Goal: Find contact information: Find contact information

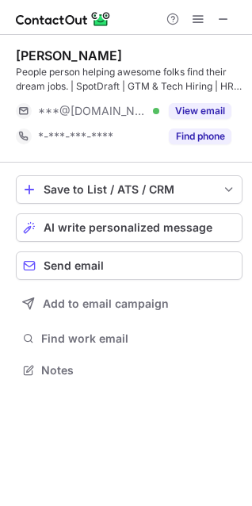
scroll to position [360, 252]
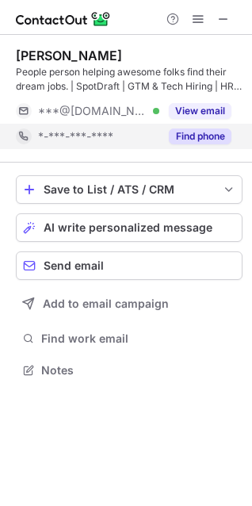
click at [205, 143] on button "Find phone" at bounding box center [200, 137] width 63 height 16
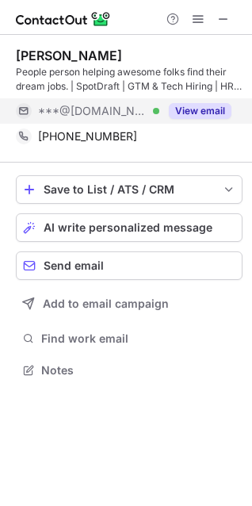
click at [192, 110] on button "View email" at bounding box center [200, 111] width 63 height 16
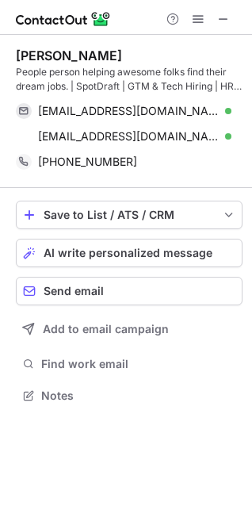
scroll to position [385, 252]
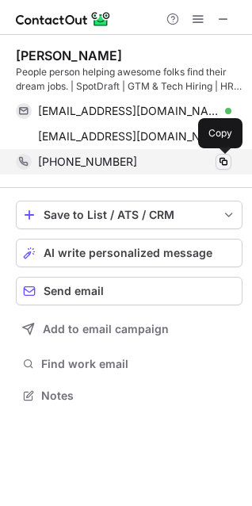
click at [224, 165] on span at bounding box center [223, 162] width 13 height 13
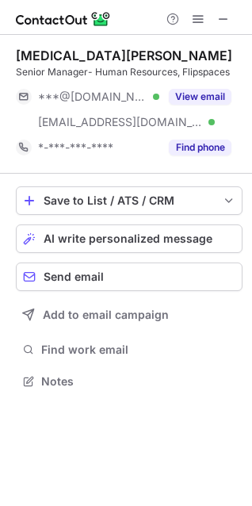
scroll to position [371, 252]
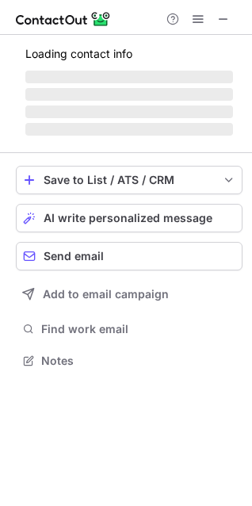
scroll to position [371, 252]
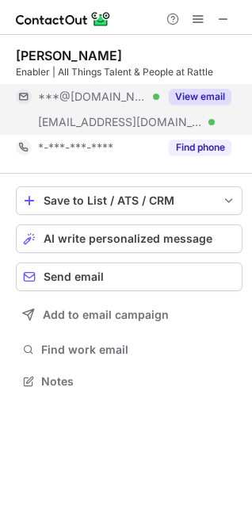
click at [204, 99] on button "View email" at bounding box center [200, 97] width 63 height 16
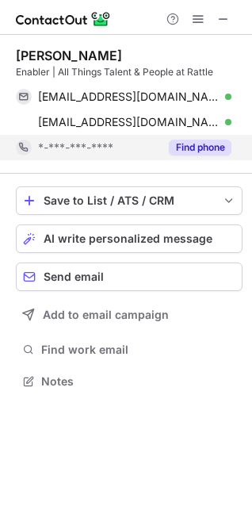
click at [194, 153] on button "Find phone" at bounding box center [200, 148] width 63 height 16
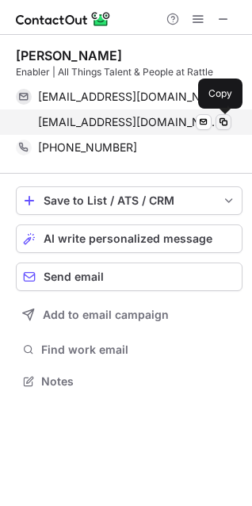
click at [224, 125] on span at bounding box center [223, 122] width 13 height 13
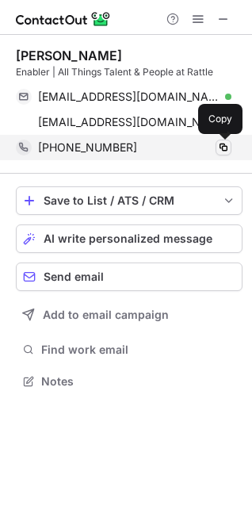
click at [223, 148] on span at bounding box center [223, 147] width 13 height 13
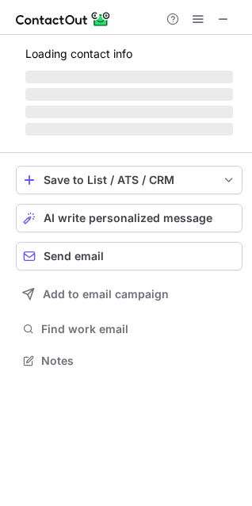
scroll to position [345, 252]
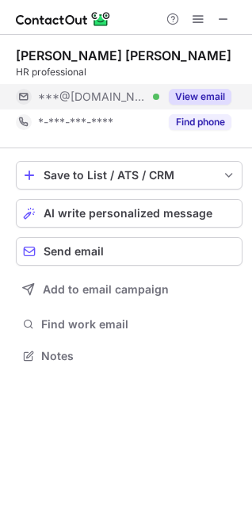
click at [198, 95] on button "View email" at bounding box center [200, 97] width 63 height 16
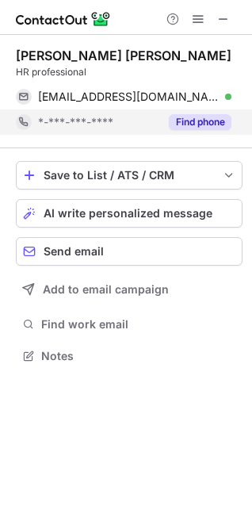
click at [203, 117] on button "Find phone" at bounding box center [200, 122] width 63 height 16
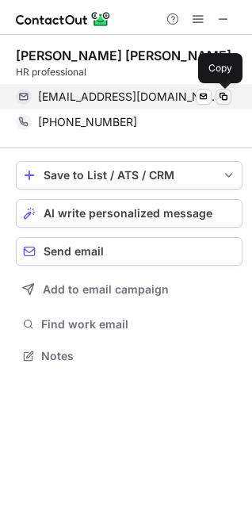
click at [230, 98] on button at bounding box center [224, 97] width 16 height 16
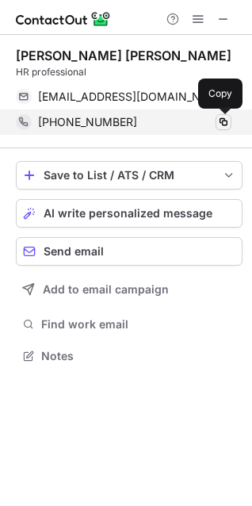
click at [227, 123] on span at bounding box center [223, 122] width 13 height 13
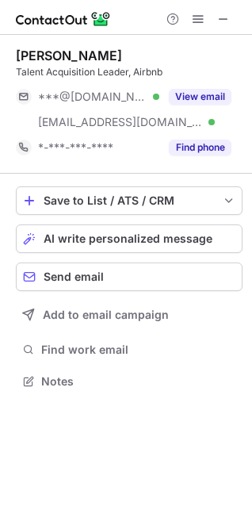
scroll to position [371, 252]
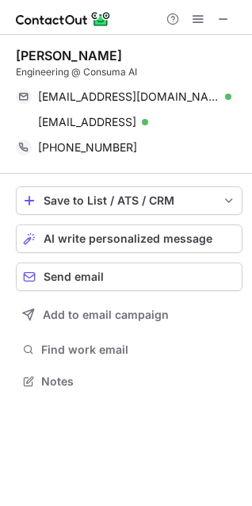
scroll to position [371, 252]
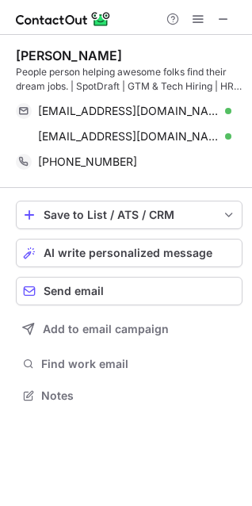
scroll to position [385, 252]
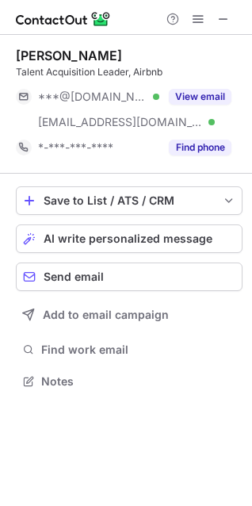
scroll to position [371, 252]
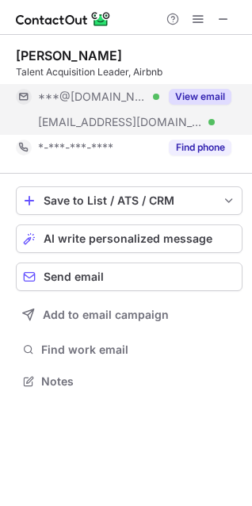
click at [203, 98] on button "View email" at bounding box center [200, 97] width 63 height 16
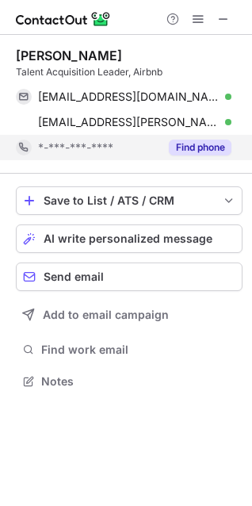
click at [200, 152] on button "Find phone" at bounding box center [200, 148] width 63 height 16
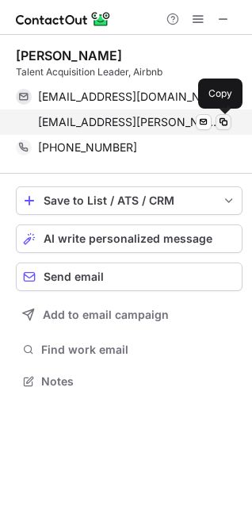
click at [229, 125] on span at bounding box center [223, 122] width 13 height 13
click at [219, 124] on span at bounding box center [223, 122] width 13 height 13
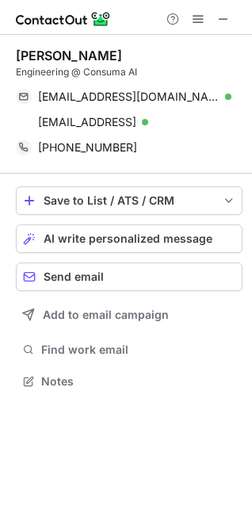
scroll to position [371, 252]
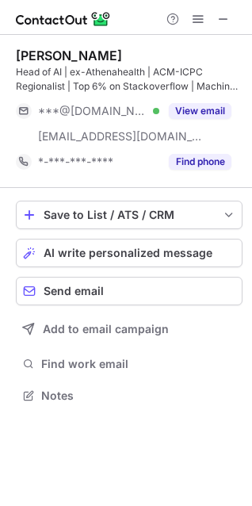
scroll to position [385, 252]
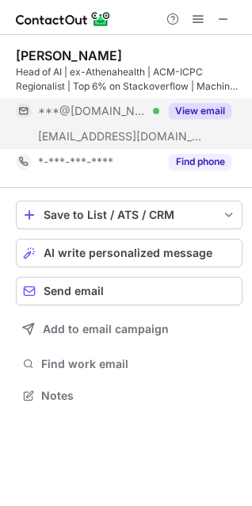
click at [191, 114] on button "View email" at bounding box center [200, 111] width 63 height 16
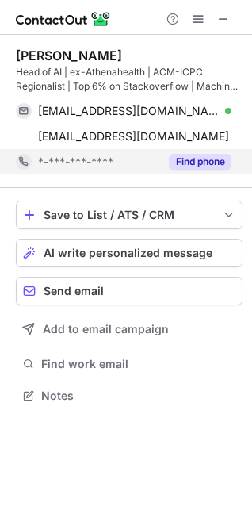
click at [212, 171] on div "Find phone" at bounding box center [196, 161] width 72 height 25
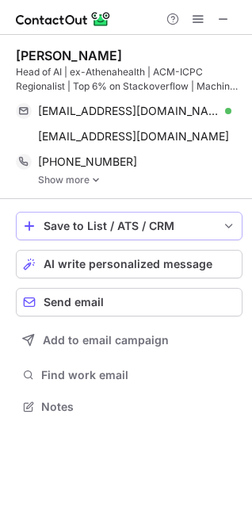
scroll to position [395, 252]
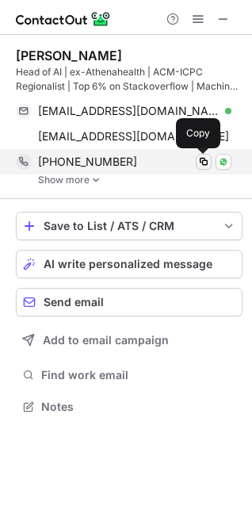
click at [205, 162] on span at bounding box center [204, 162] width 13 height 13
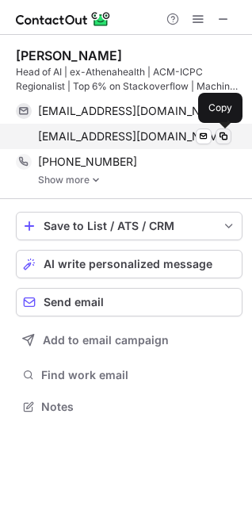
click at [229, 138] on span at bounding box center [223, 136] width 13 height 13
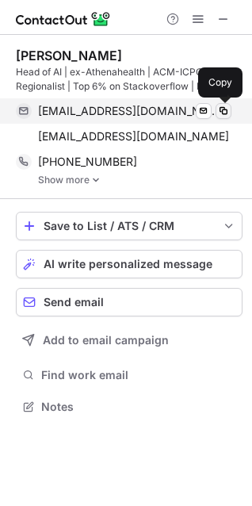
click at [225, 113] on span at bounding box center [223, 111] width 13 height 13
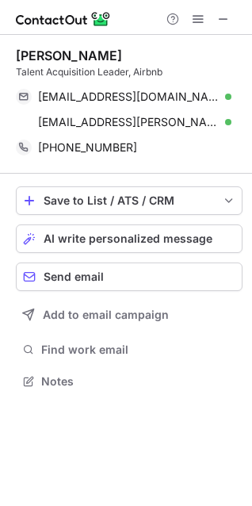
scroll to position [371, 252]
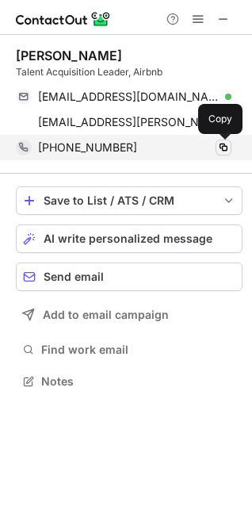
click at [225, 148] on span at bounding box center [223, 147] width 13 height 13
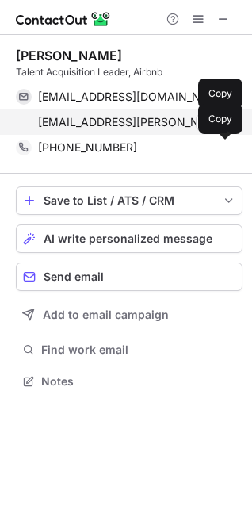
click at [230, 121] on button at bounding box center [224, 122] width 16 height 16
